Goal: Task Accomplishment & Management: Use online tool/utility

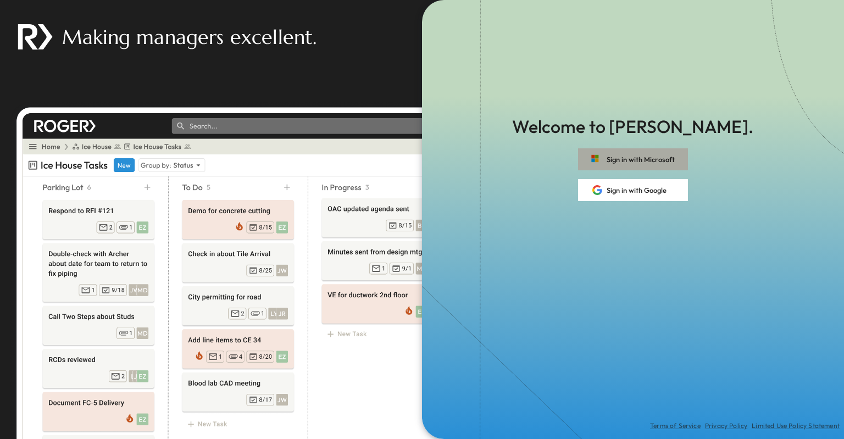
click at [617, 158] on button "Sign in with Microsoft" at bounding box center [633, 159] width 110 height 22
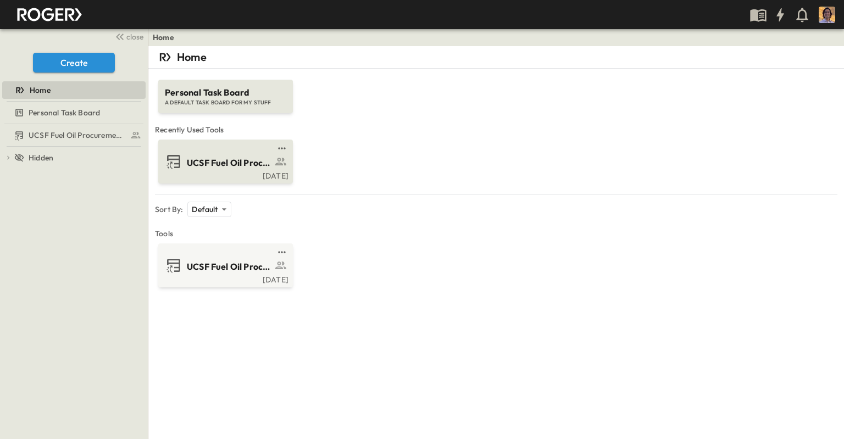
click at [216, 157] on span "UCSF Fuel Oil Procurement Log Fixed" at bounding box center [229, 163] width 85 height 13
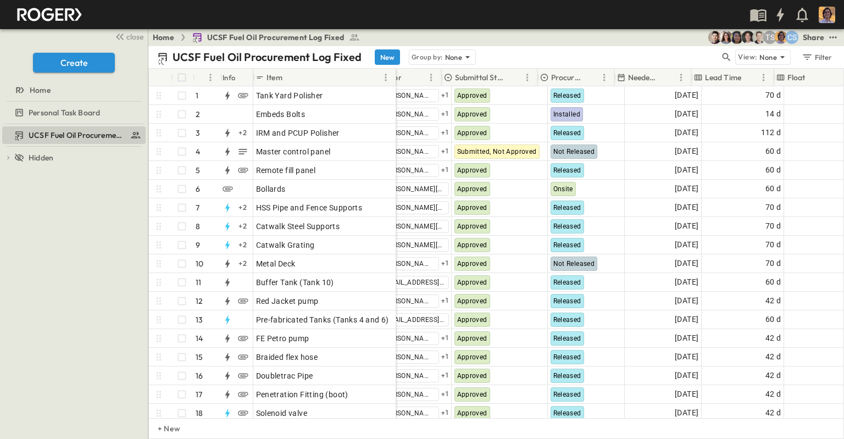
scroll to position [0, 305]
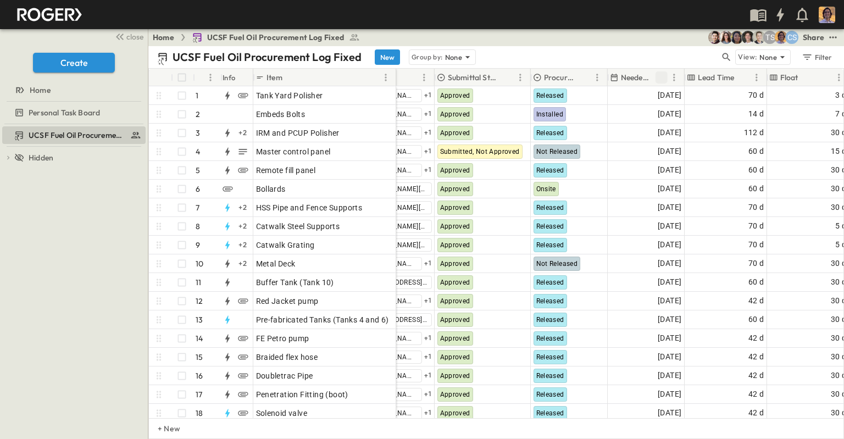
click at [659, 73] on icon "Sort" at bounding box center [662, 78] width 10 height 10
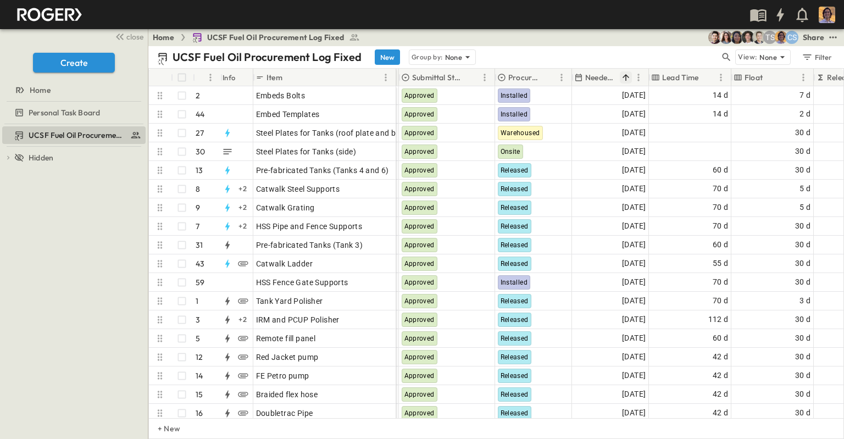
scroll to position [0, 345]
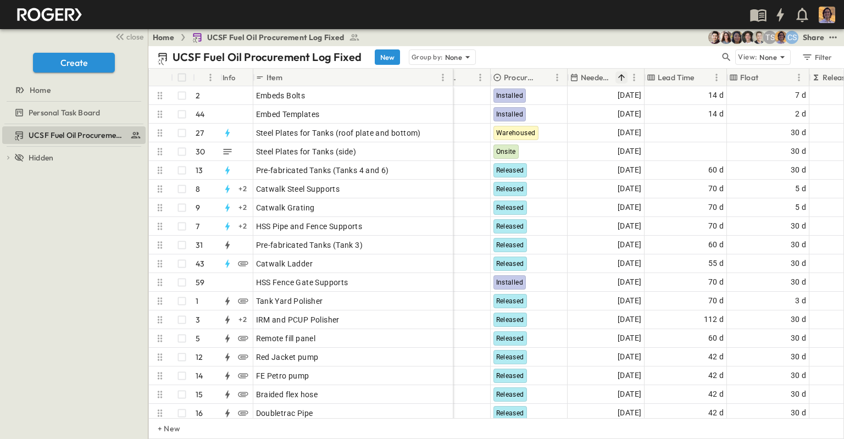
drag, startPoint x: 396, startPoint y: 77, endPoint x: 453, endPoint y: 74, distance: 57.2
click at [453, 74] on div at bounding box center [454, 77] width 11 height 31
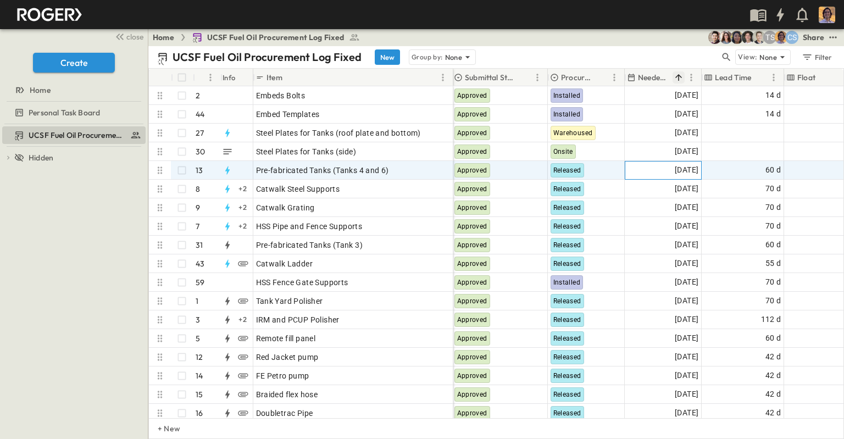
click at [675, 169] on span "[DATE]" at bounding box center [687, 170] width 24 height 13
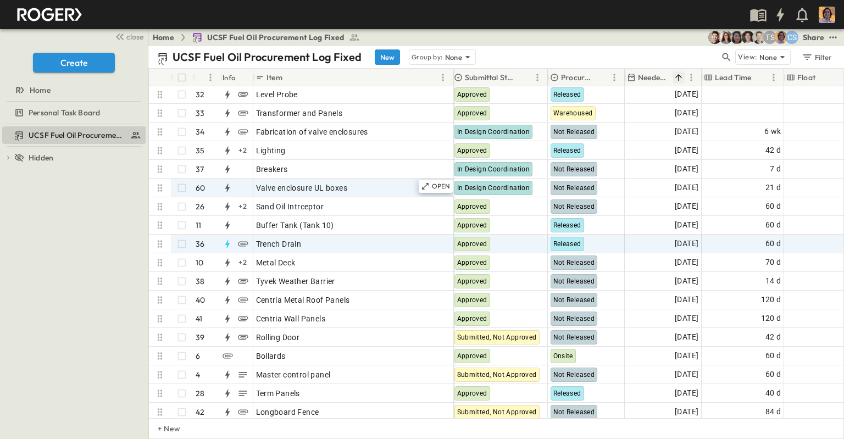
scroll to position [550, 345]
